Goal: Use online tool/utility: Utilize a website feature to perform a specific function

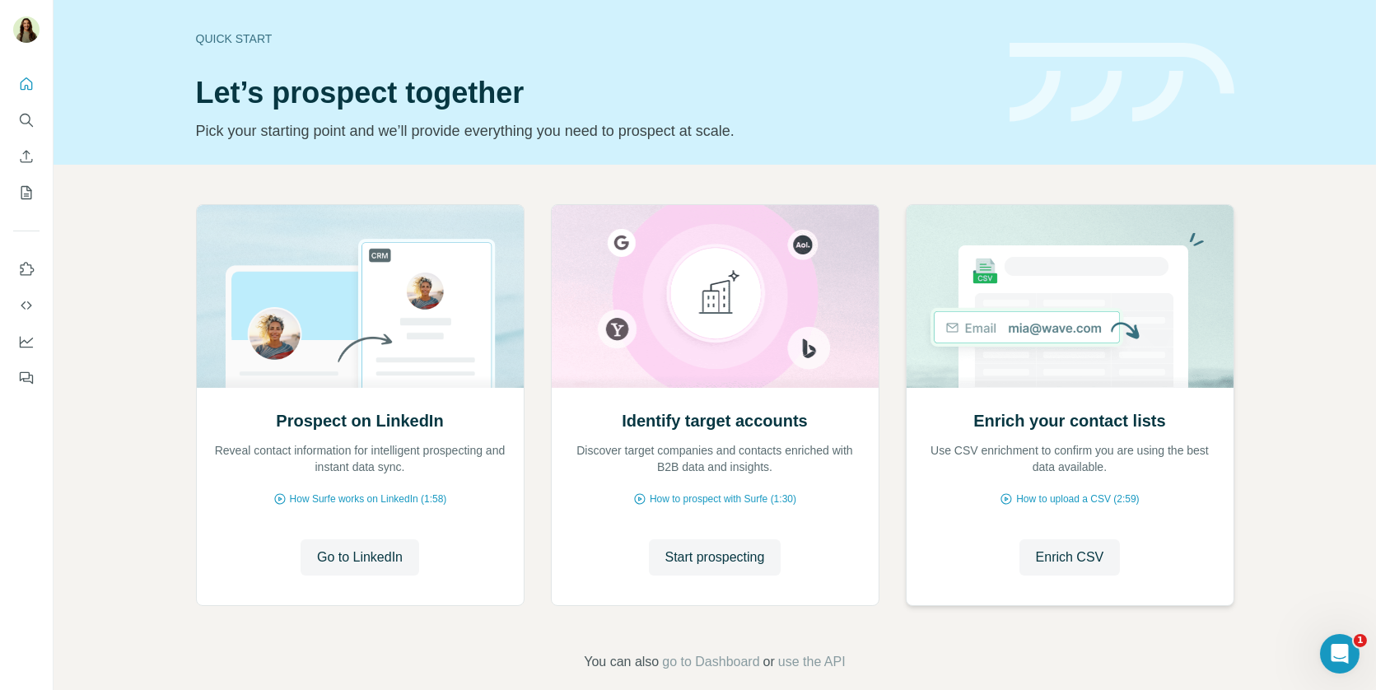
click at [1019, 548] on button "Enrich CSV" at bounding box center [1069, 557] width 101 height 36
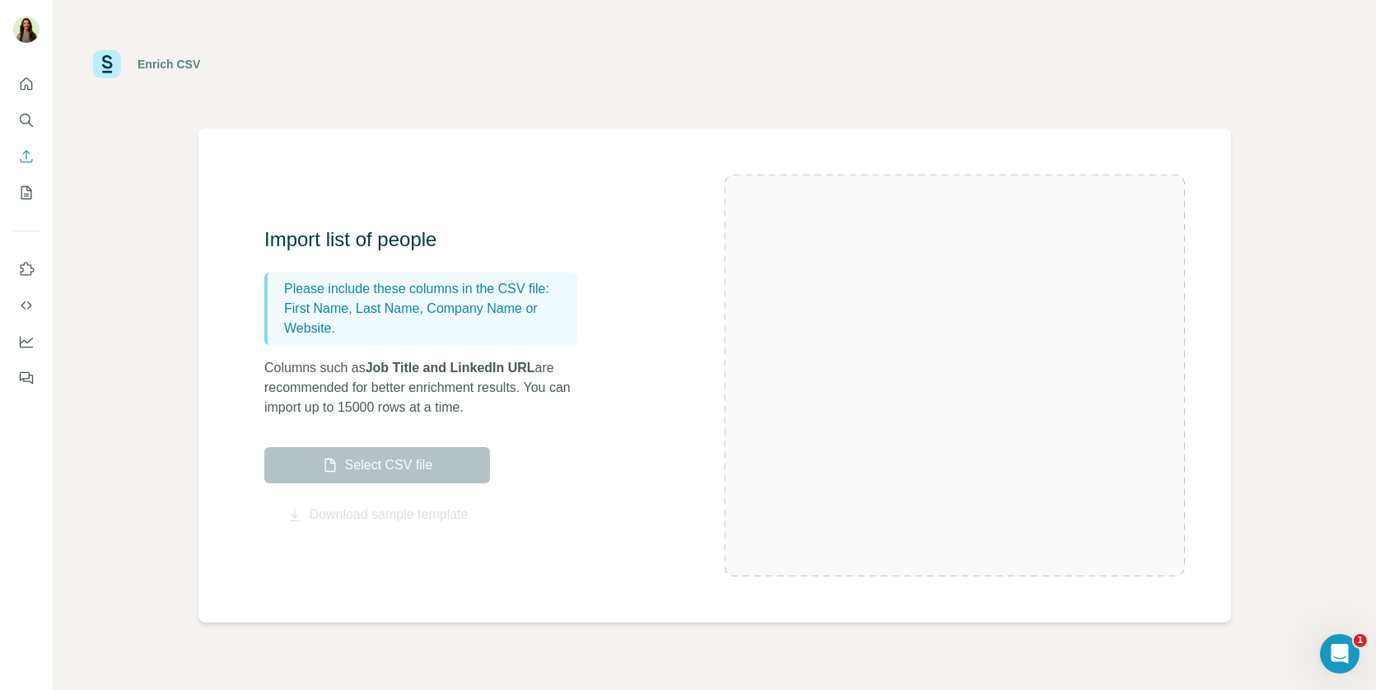
click at [1032, 553] on div at bounding box center [955, 376] width 460 height 402
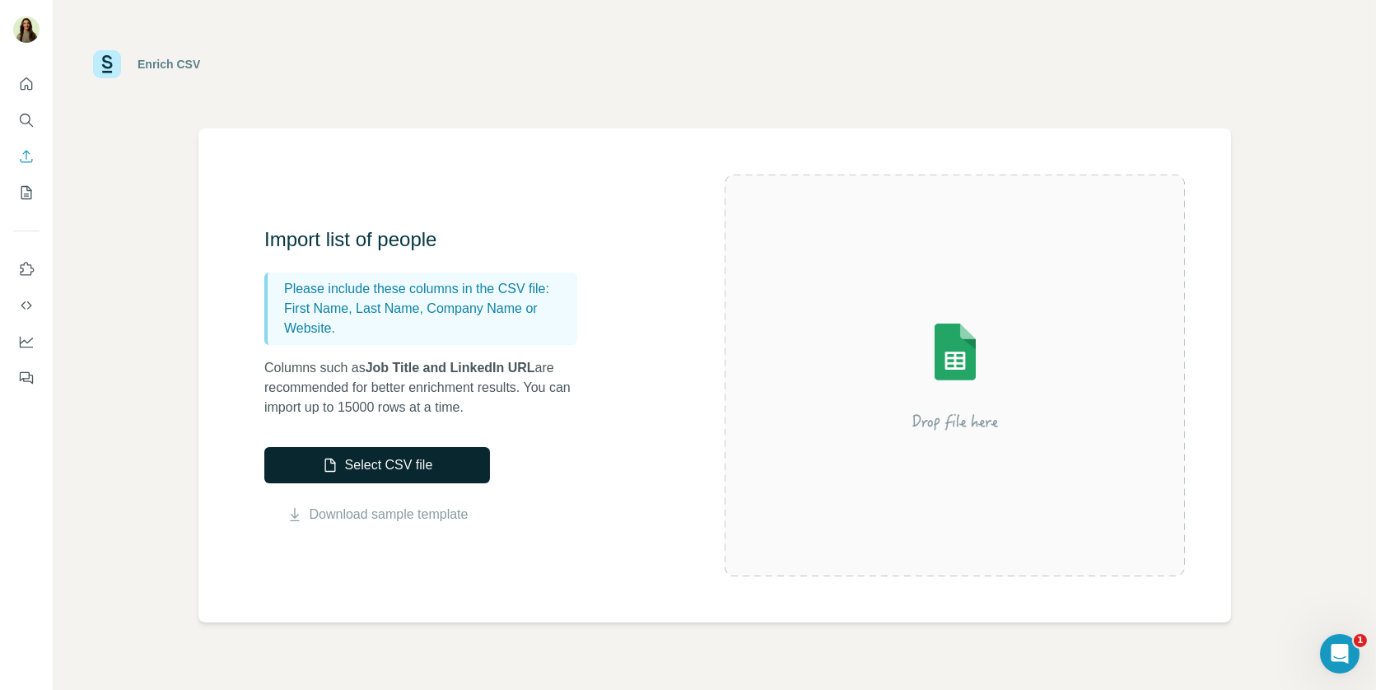
click at [416, 468] on button "Select CSV file" at bounding box center [377, 465] width 226 height 36
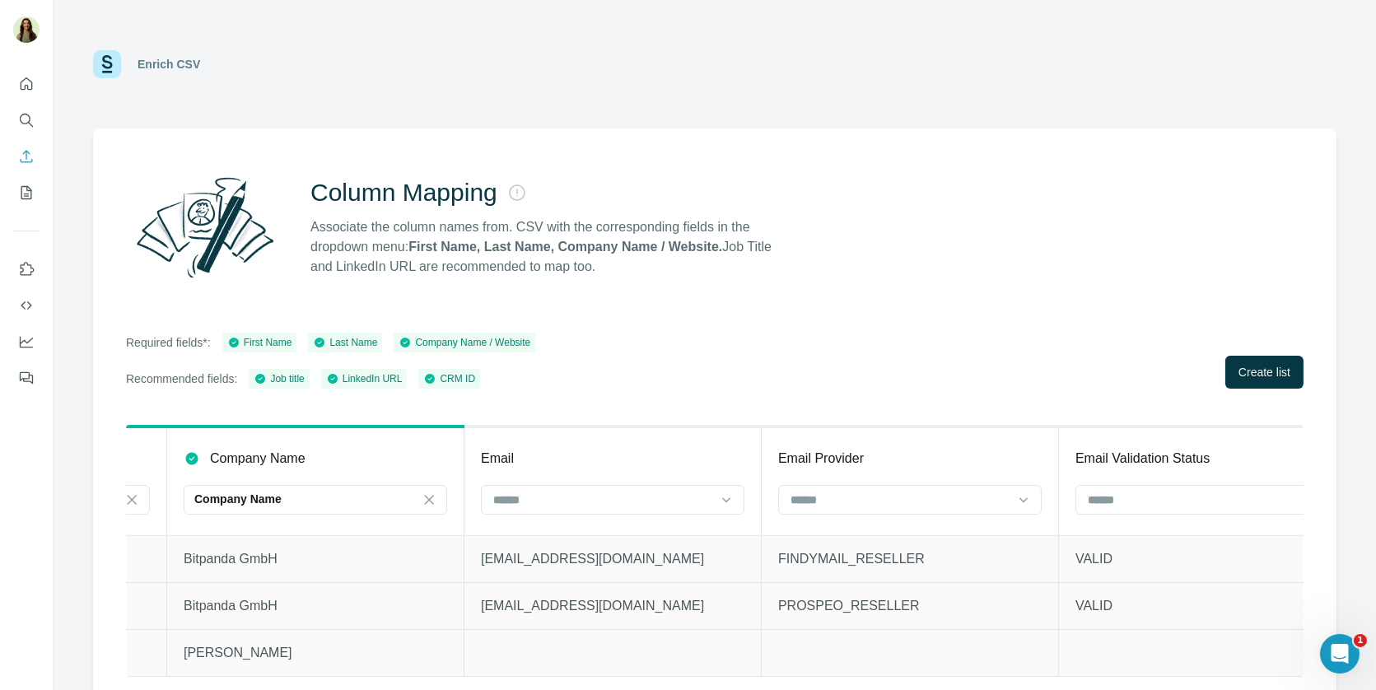
scroll to position [0, 1447]
click at [579, 507] on input at bounding box center [602, 500] width 222 height 18
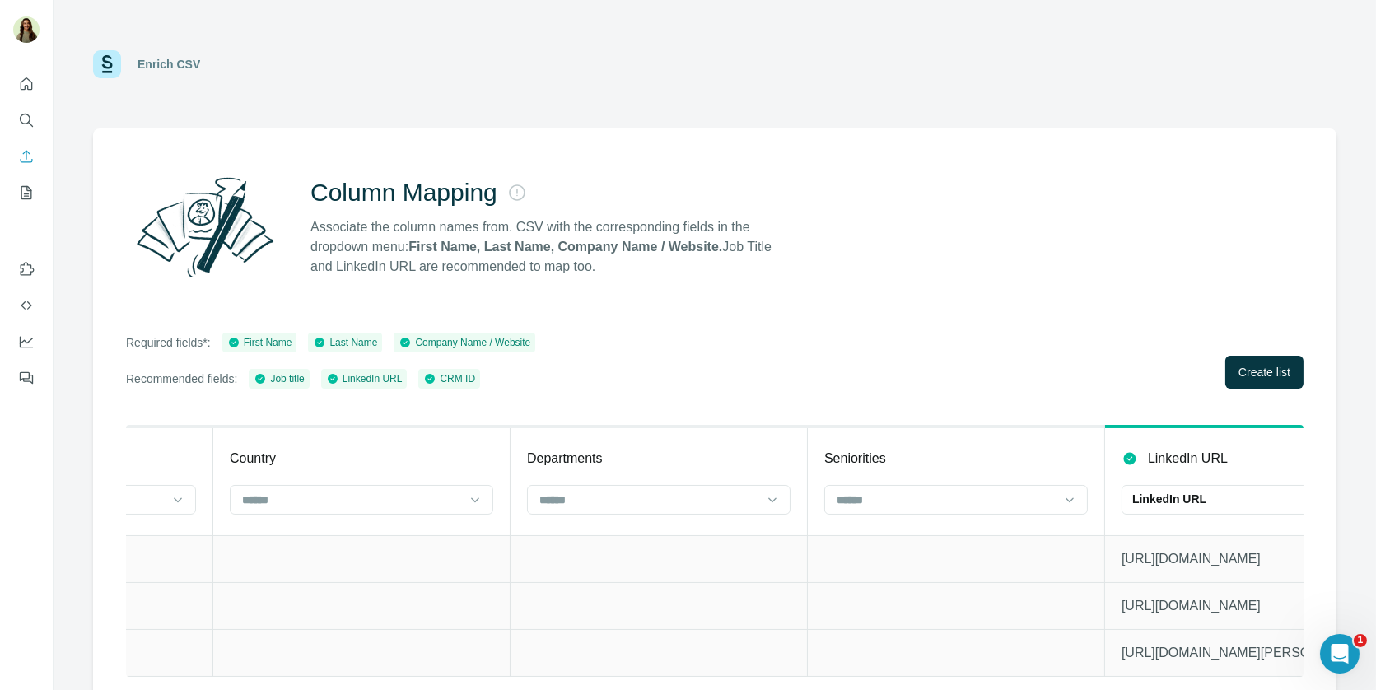
scroll to position [0, 4427]
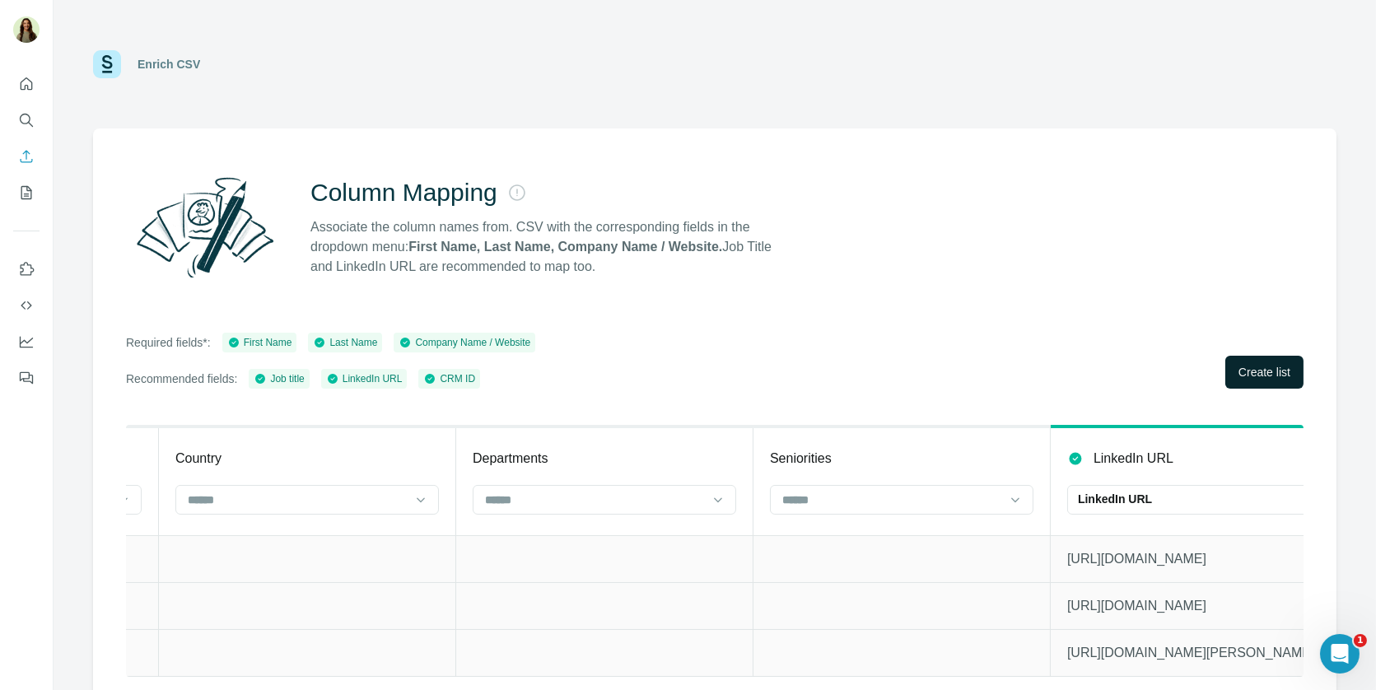
click at [1248, 375] on span "Create list" at bounding box center [1264, 372] width 52 height 16
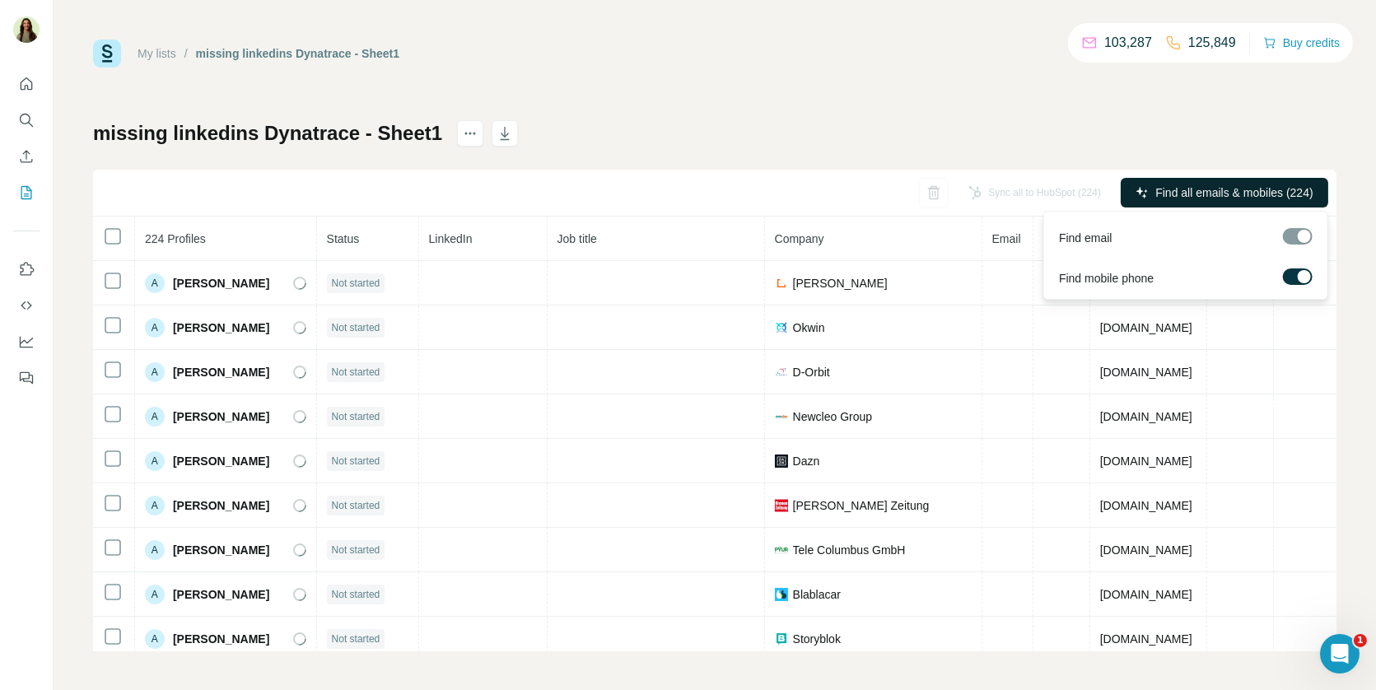
click at [1219, 190] on span "Find all emails & mobiles (224)" at bounding box center [1233, 192] width 157 height 16
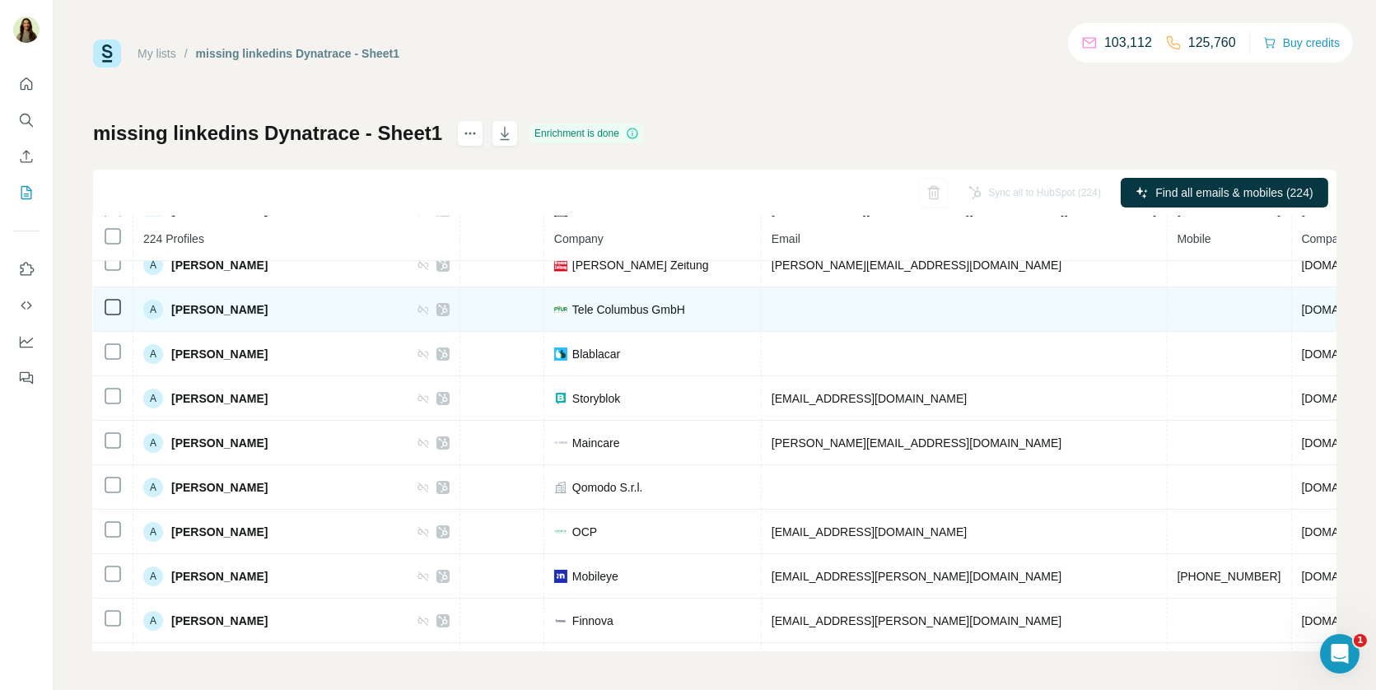
scroll to position [0, 328]
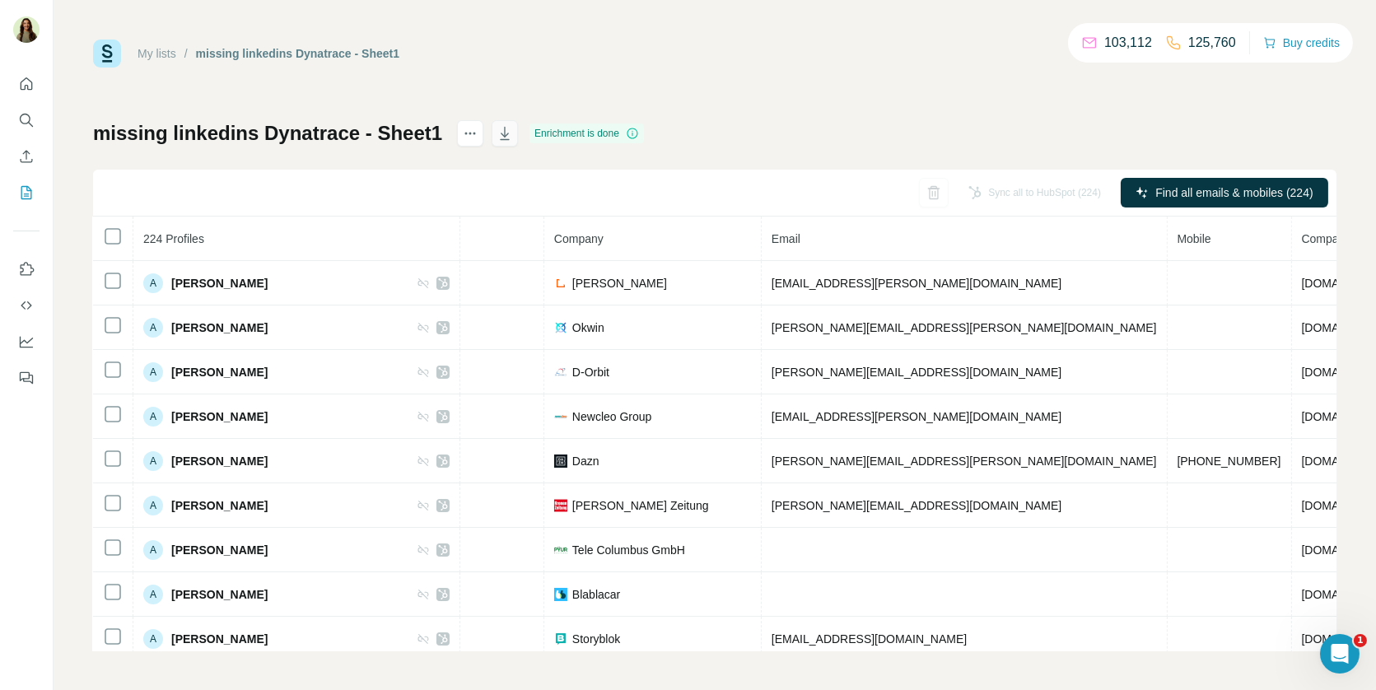
click at [501, 133] on icon "button" at bounding box center [505, 133] width 16 height 16
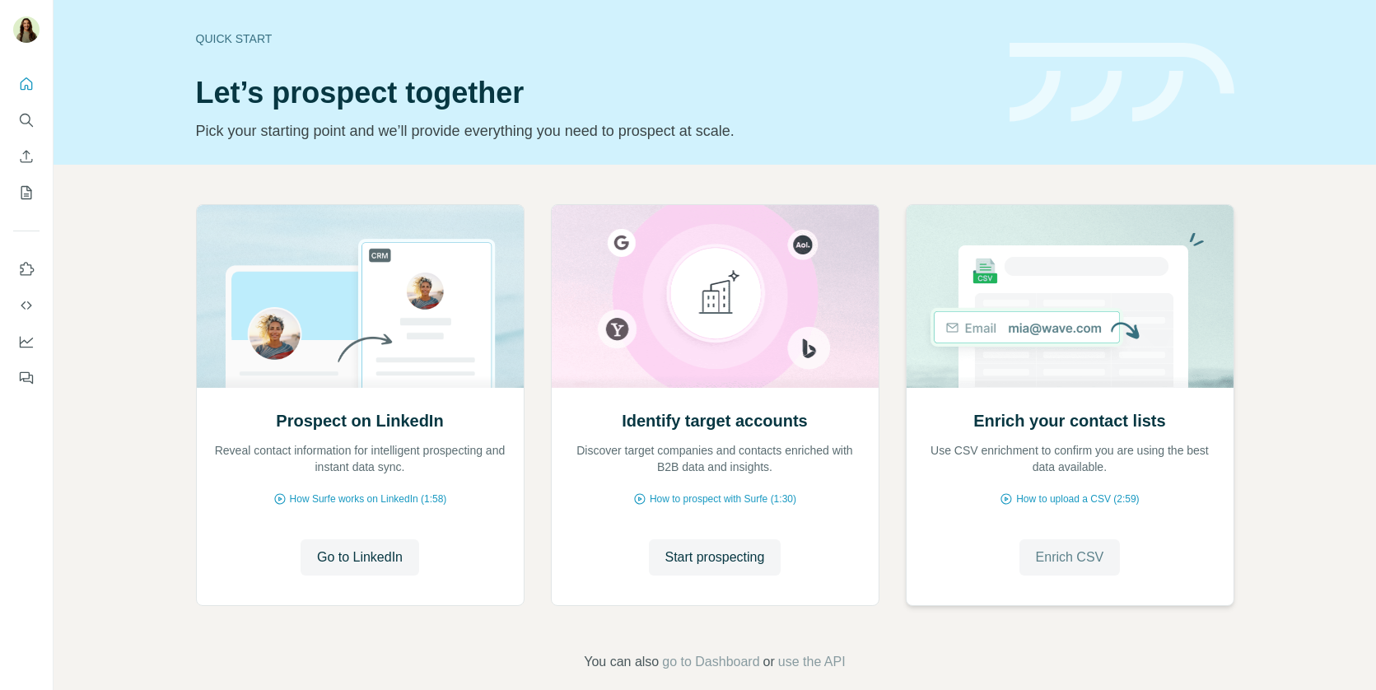
click at [1073, 557] on span "Enrich CSV" at bounding box center [1070, 558] width 68 height 20
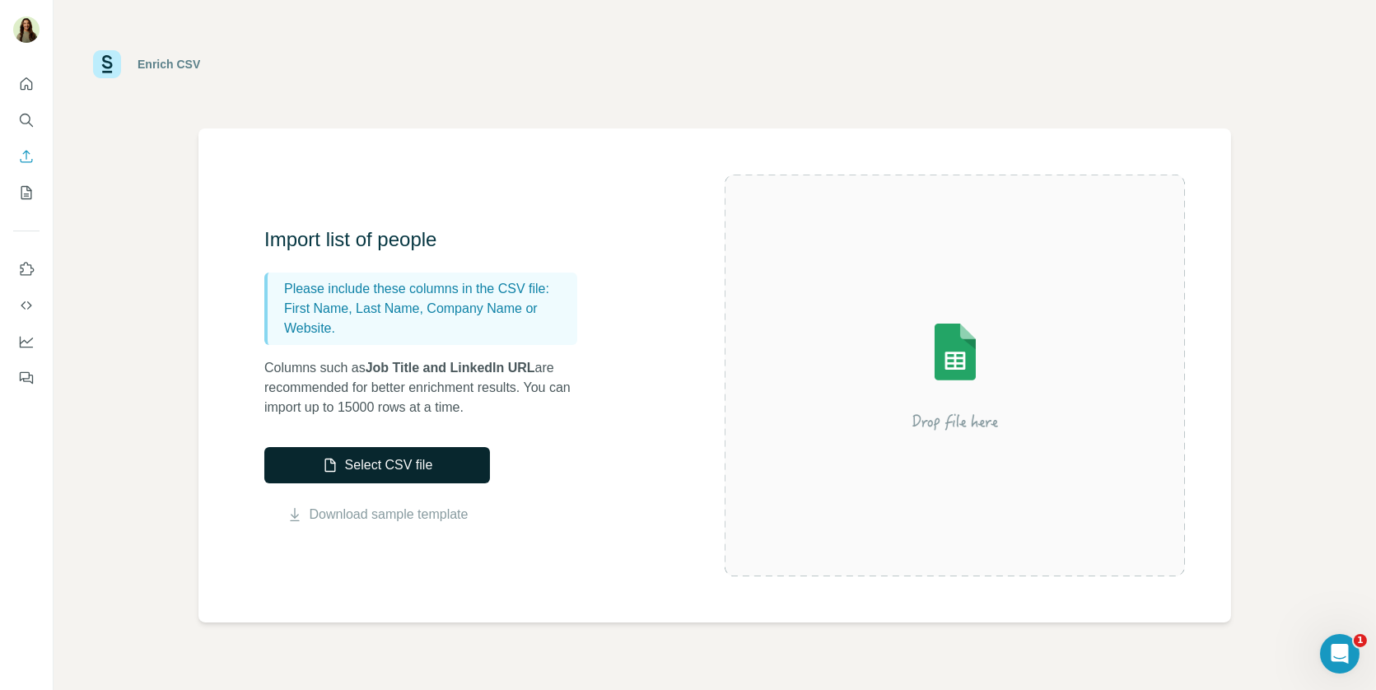
click at [366, 471] on button "Select CSV file" at bounding box center [377, 465] width 226 height 36
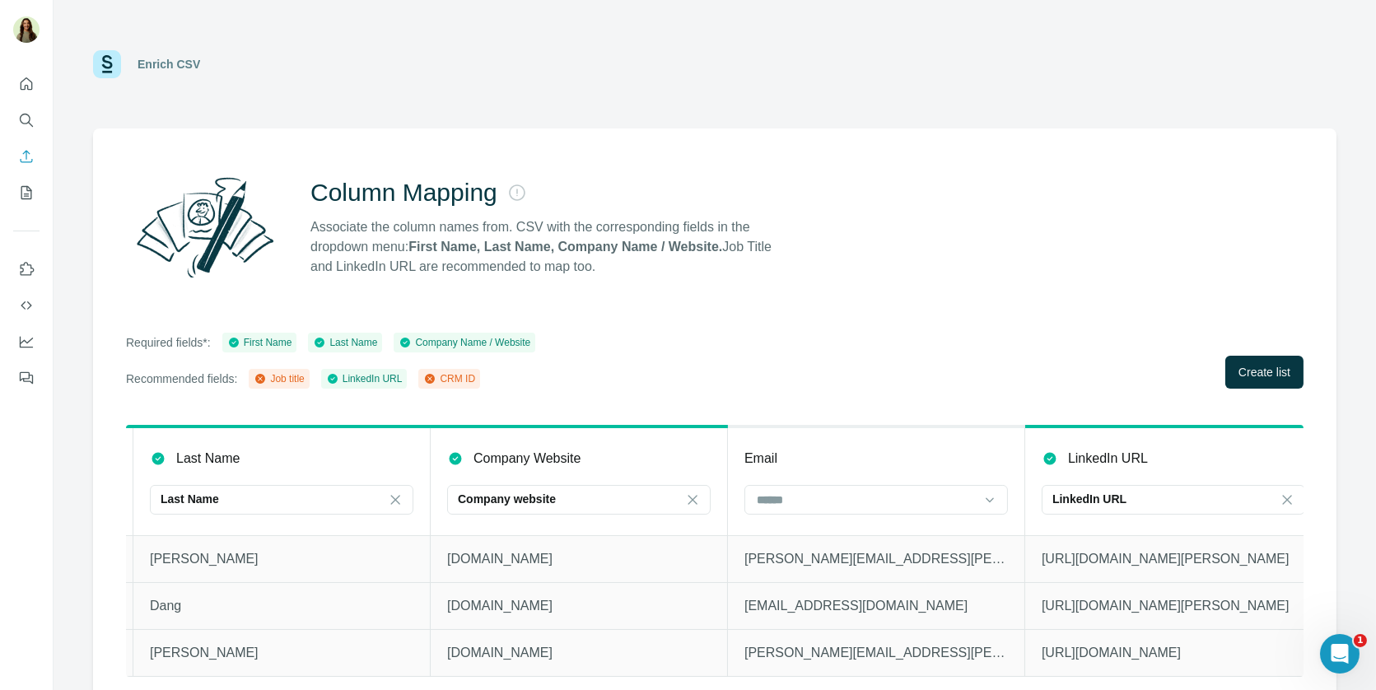
scroll to position [0, 306]
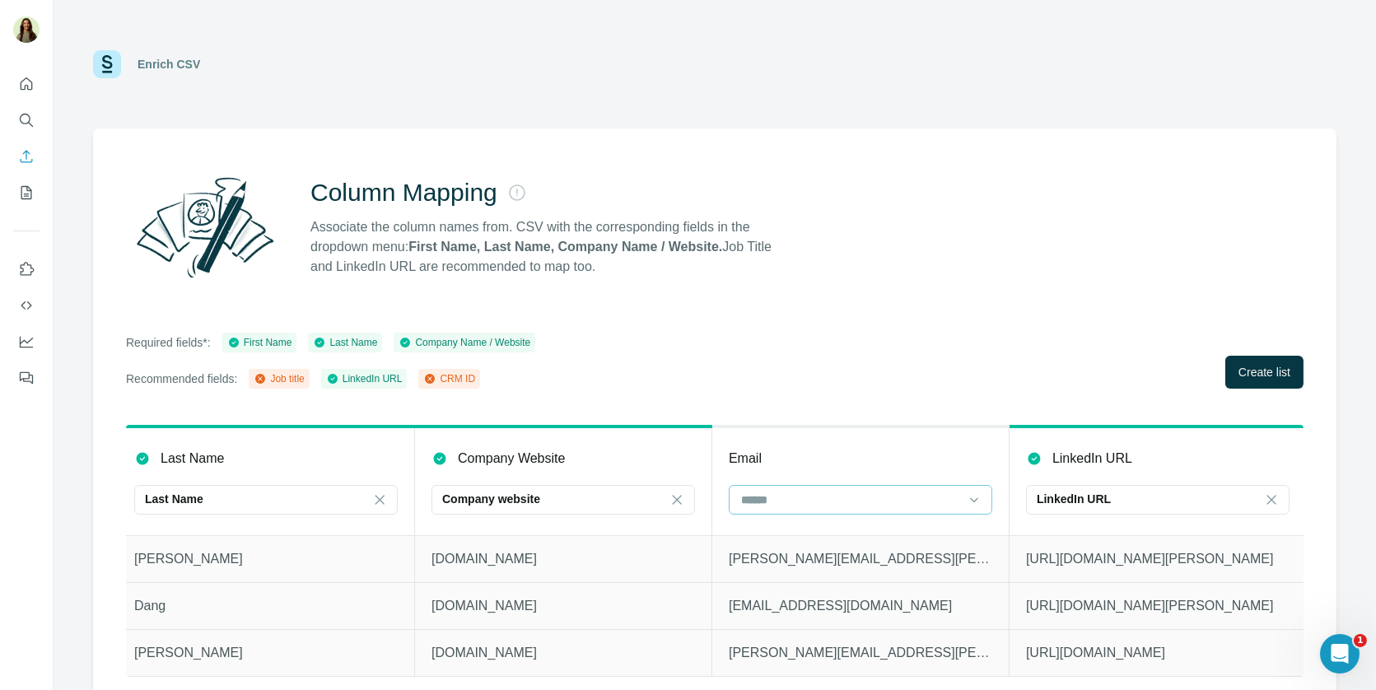
click at [828, 507] on input at bounding box center [850, 500] width 222 height 18
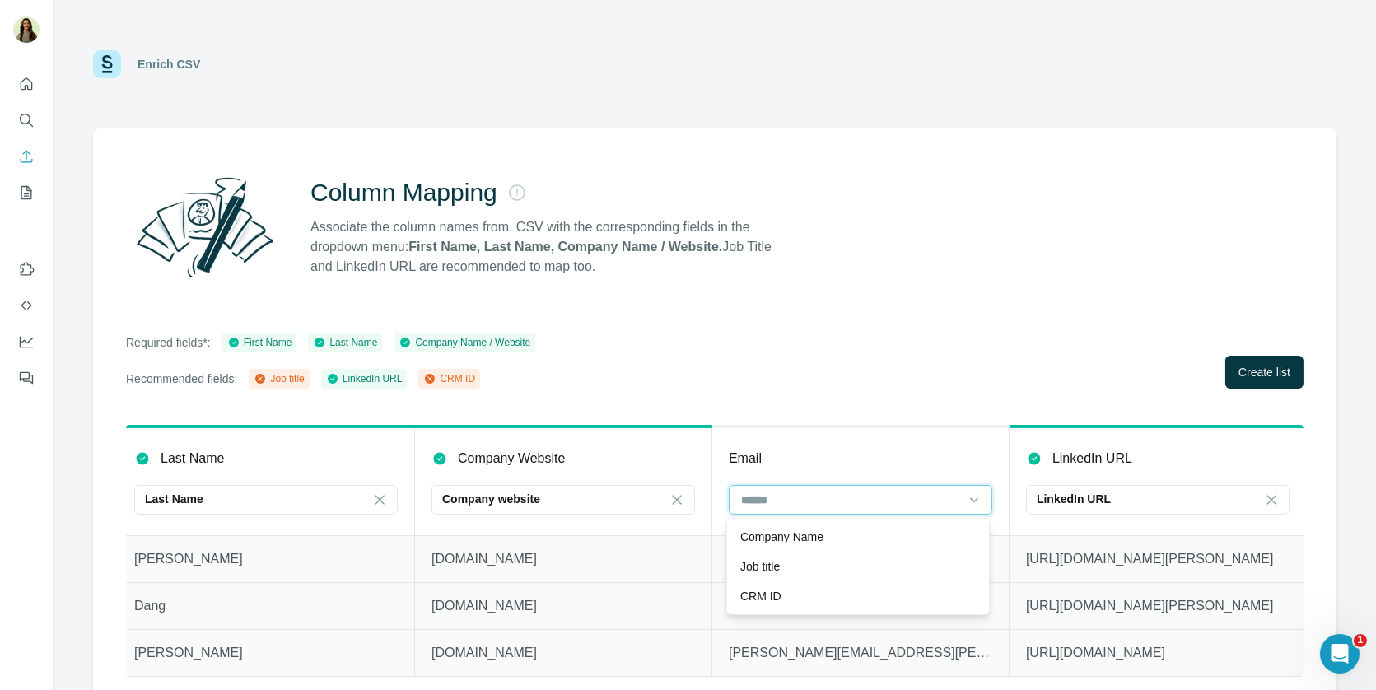
click at [828, 506] on input at bounding box center [850, 500] width 222 height 18
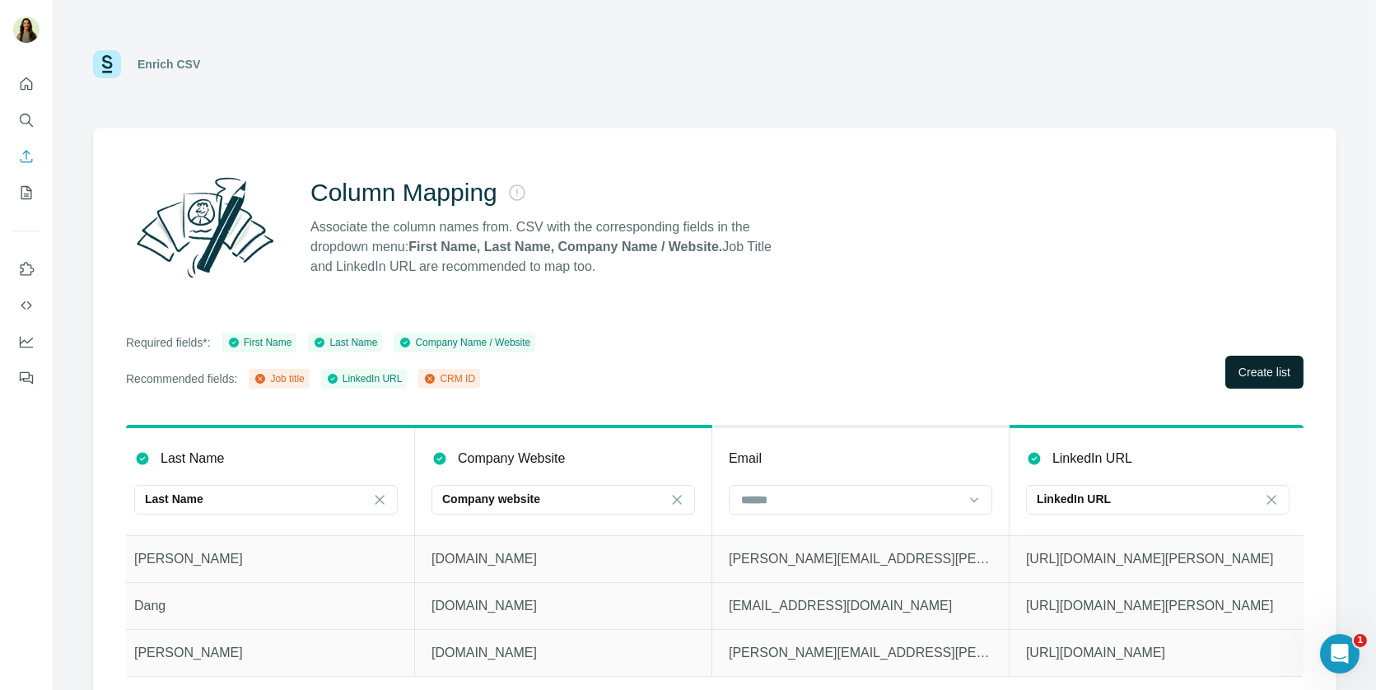
click at [1268, 369] on span "Create list" at bounding box center [1264, 372] width 52 height 16
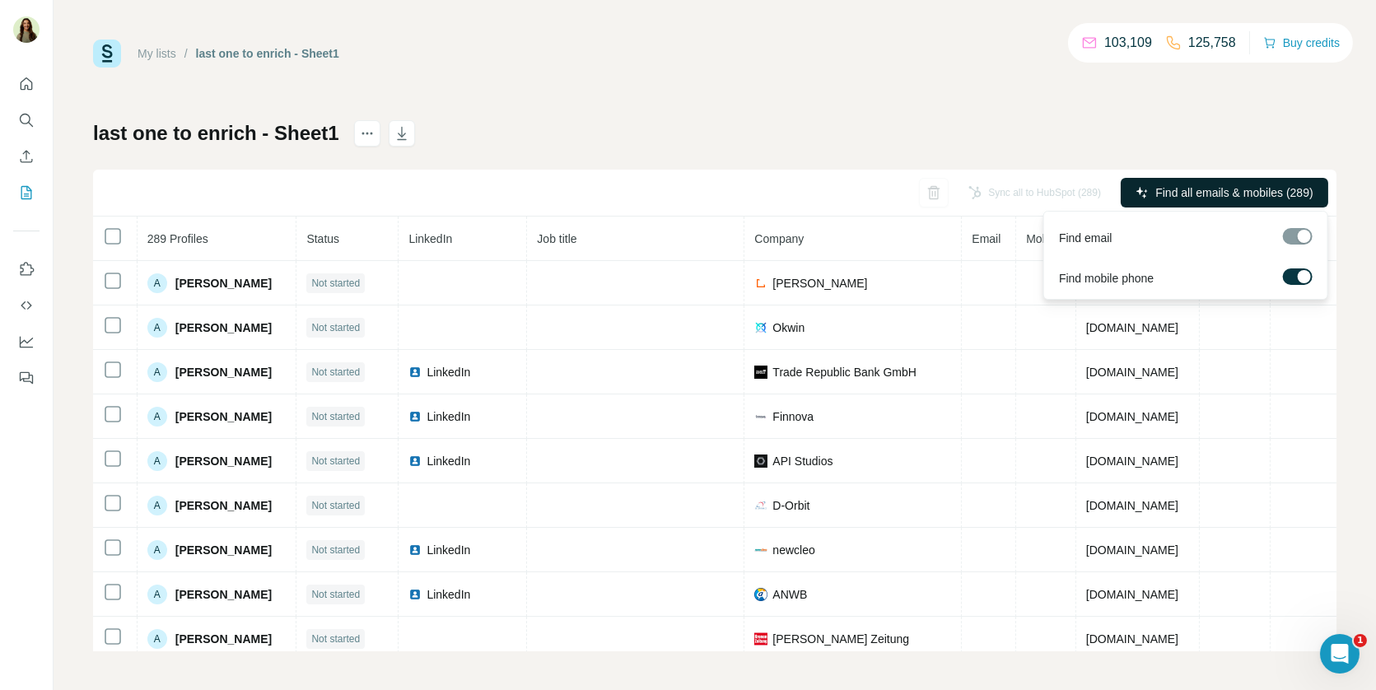
click at [1168, 195] on span "Find all emails & mobiles (289)" at bounding box center [1233, 192] width 157 height 16
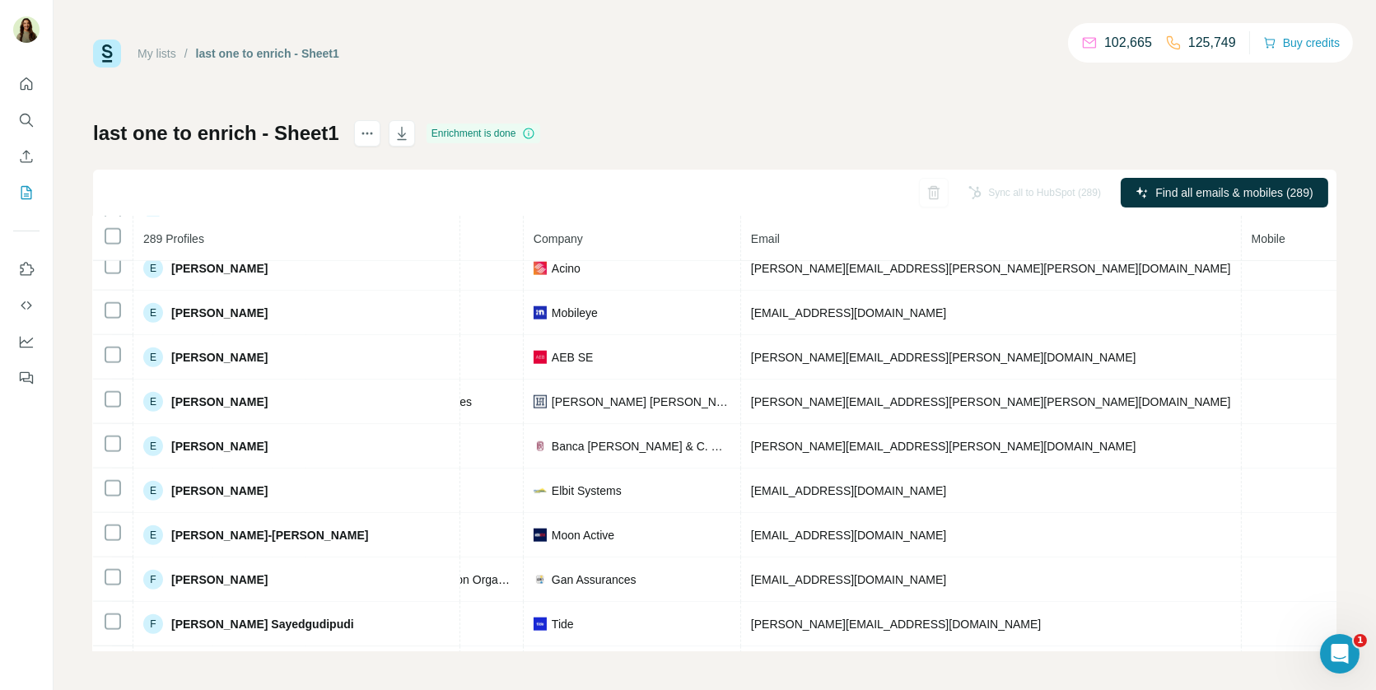
scroll to position [3579, 348]
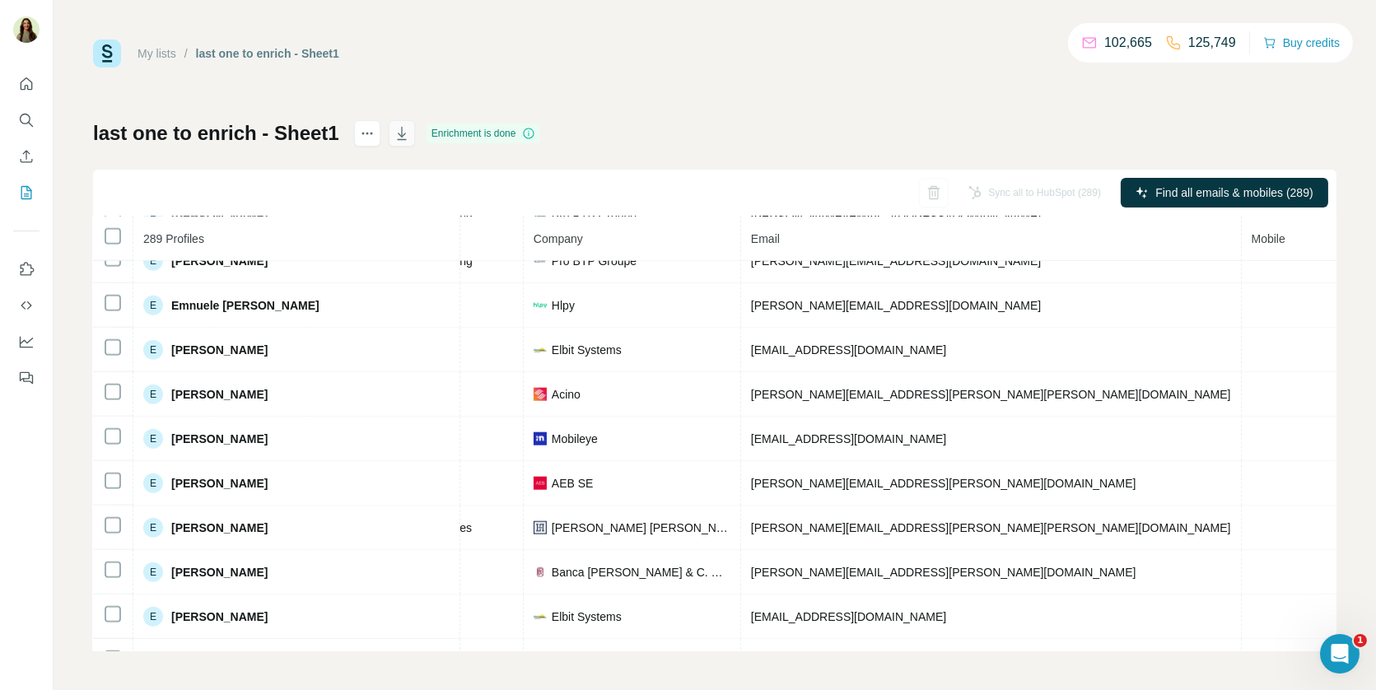
click at [402, 133] on icon "button" at bounding box center [402, 133] width 16 height 16
click at [528, 135] on icon at bounding box center [528, 133] width 13 height 13
click at [25, 156] on icon "Enrich CSV" at bounding box center [26, 156] width 16 height 16
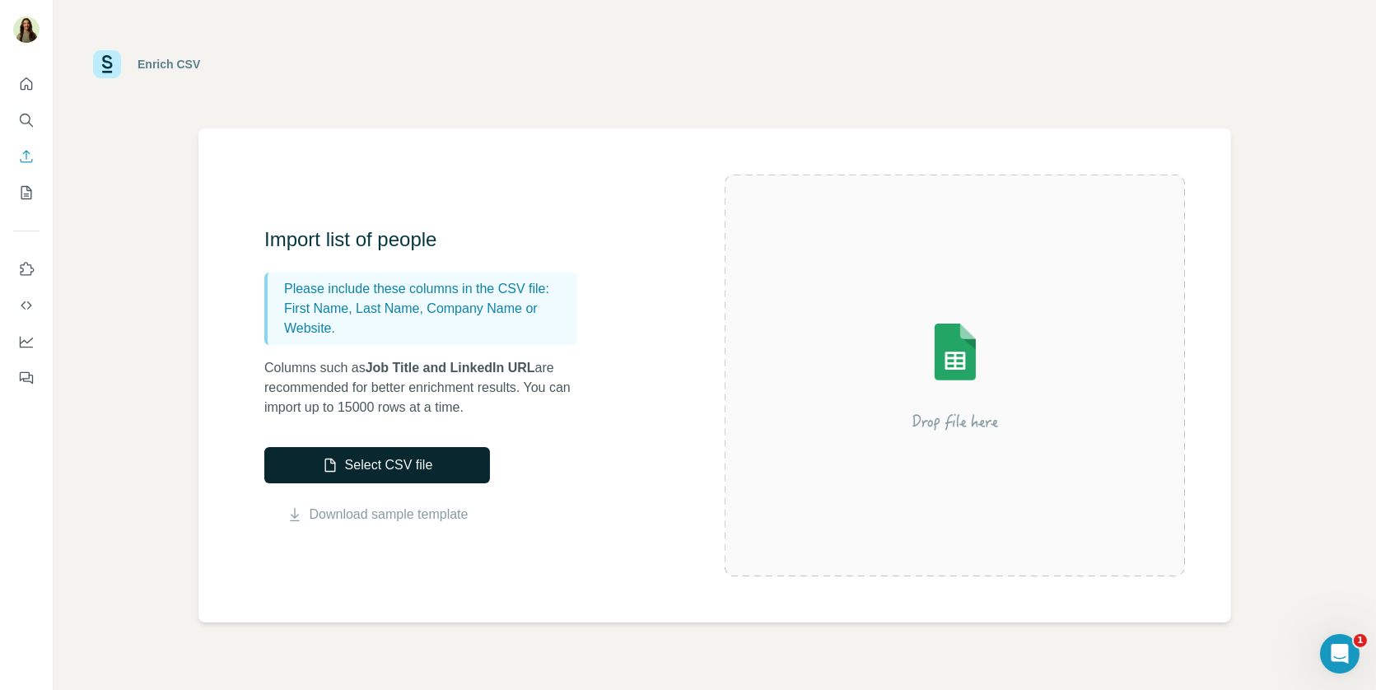
click at [394, 467] on button "Select CSV file" at bounding box center [377, 465] width 226 height 36
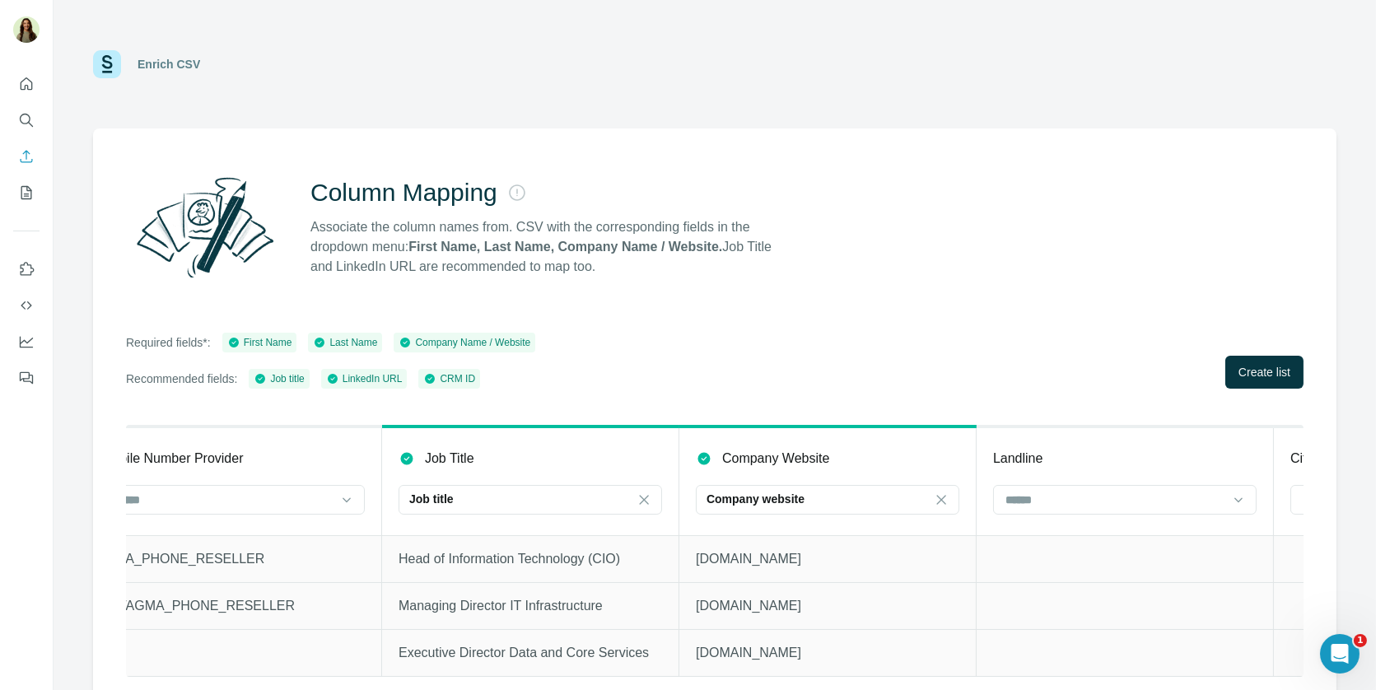
scroll to position [0, 3069]
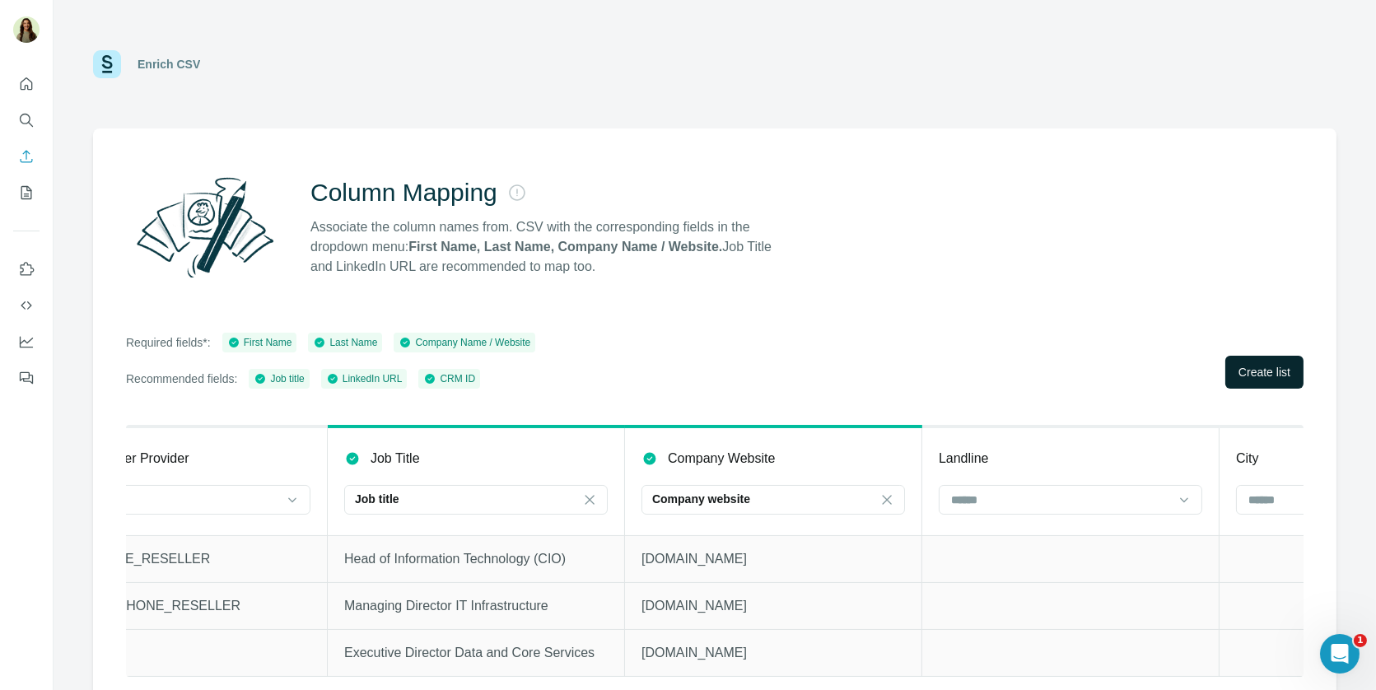
click at [1269, 367] on span "Create list" at bounding box center [1264, 372] width 52 height 16
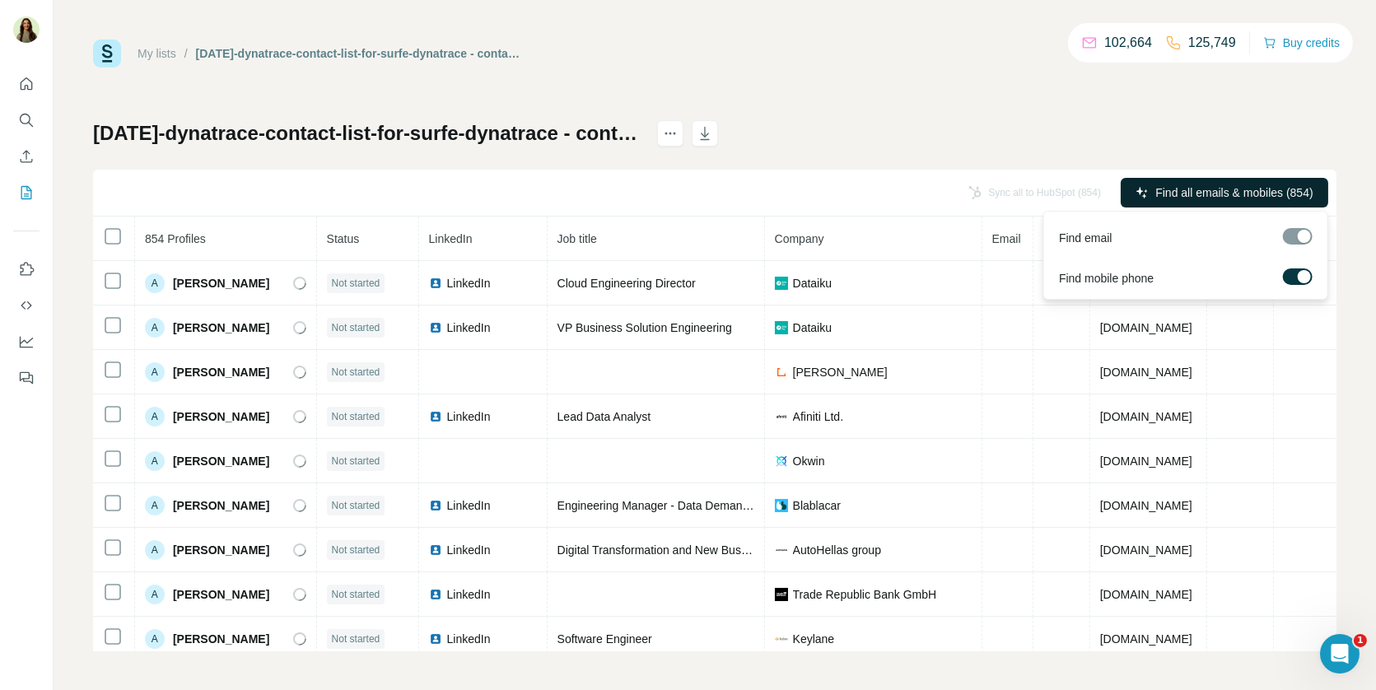
click at [1180, 198] on span "Find all emails & mobiles (854)" at bounding box center [1233, 192] width 157 height 16
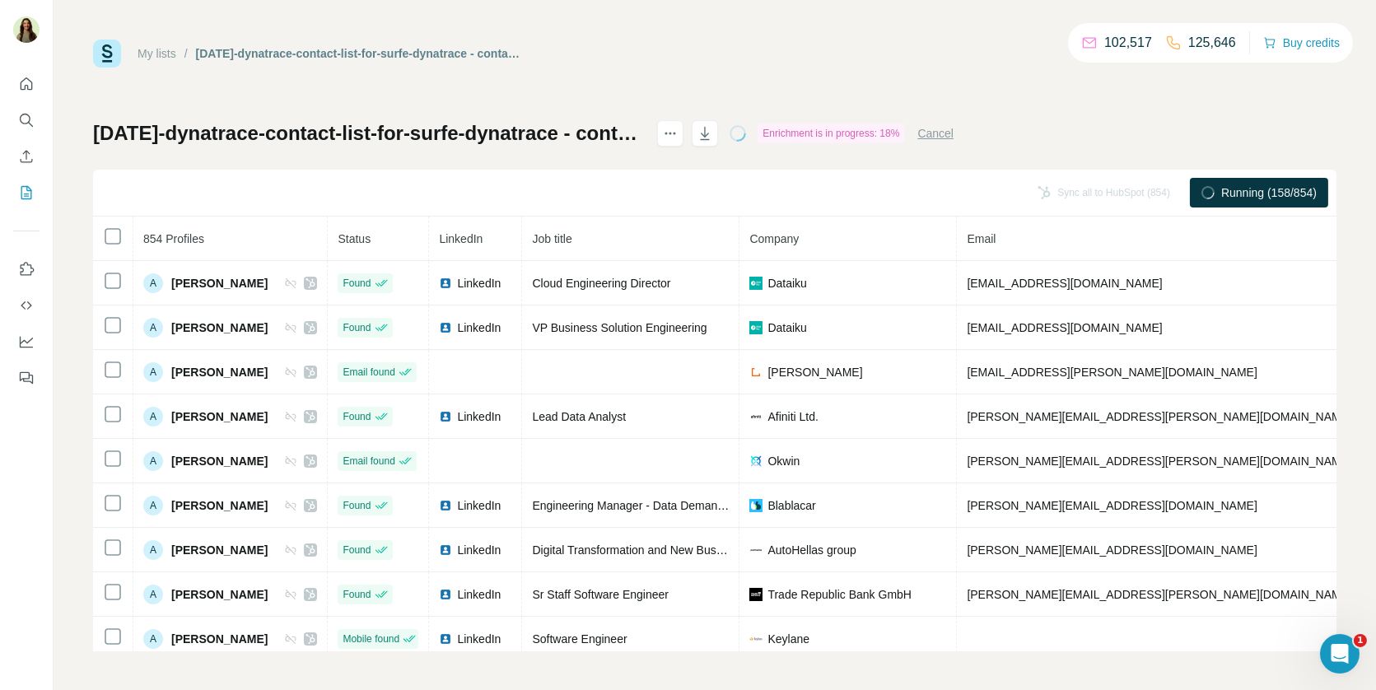
click at [954, 140] on button "Cancel" at bounding box center [935, 133] width 36 height 16
